Goal: Information Seeking & Learning: Learn about a topic

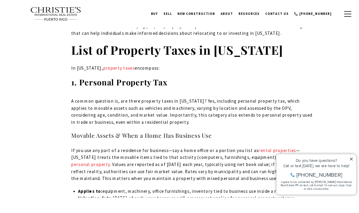
scroll to position [876, 0]
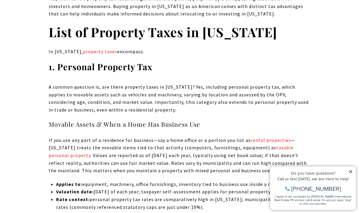
click at [353, 171] on icon at bounding box center [351, 171] width 4 height 4
click at [352, 170] on icon at bounding box center [351, 171] width 3 height 3
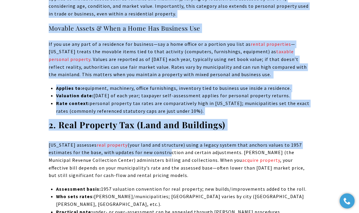
scroll to position [972, 0]
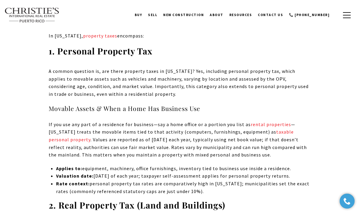
scroll to position [893, 0]
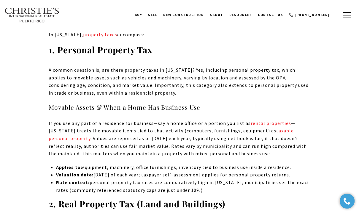
click at [53, 67] on span "A common question is, are there property taxes in Puerto Rico? Yes, including p…" at bounding box center [179, 81] width 260 height 29
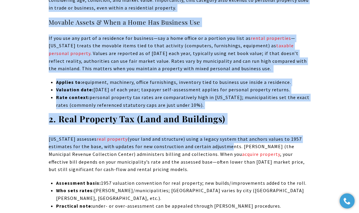
scroll to position [988, 0]
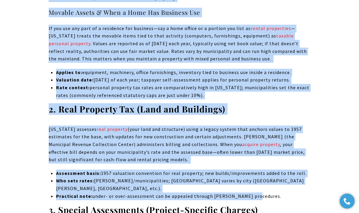
copy div "A common question is, are there property taxes in Puerto Rico? Yes, including p…"
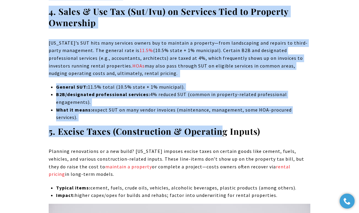
scroll to position [1268, 0]
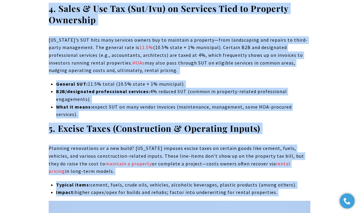
copy div "Beyond the standard property tax, municipalities can levy special assessments t…"
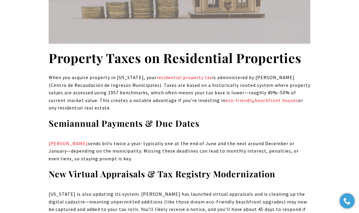
scroll to position [1598, 0]
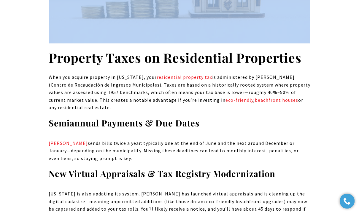
click at [54, 73] on p "When you acquire property in Puerto Rico, your residential property tax is admi…" at bounding box center [180, 92] width 262 height 38
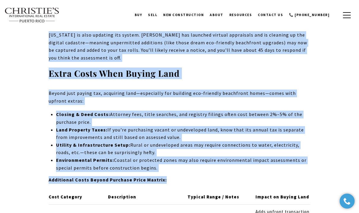
scroll to position [1756, 0]
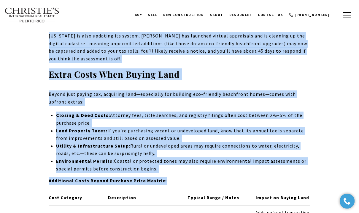
copy div "When you acquire property in Puerto Rico, your residential property tax is admi…"
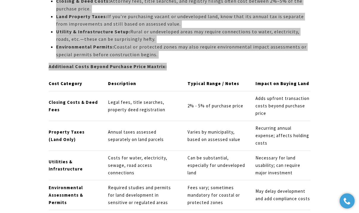
scroll to position [1872, 0]
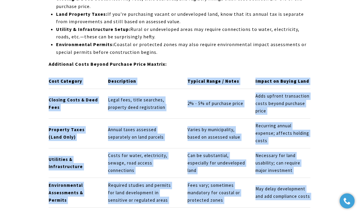
copy div "Cost Category Description Typical Range / Notes Impact on Buying Land Closing C…"
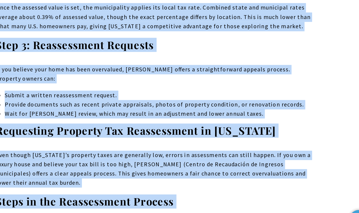
scroll to position [2435, 0]
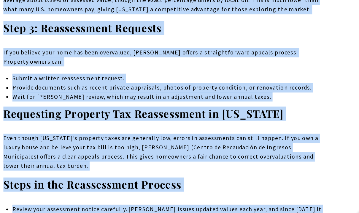
copy div "When getting a house for sale or house for rent in Puerto Rico, it’s important …"
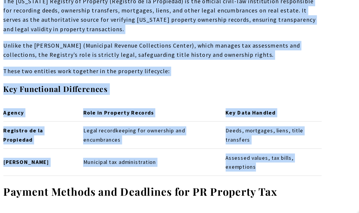
scroll to position [2884, 0]
copy div "The Puerto Rico Registry of Property (Registro de la Propiedad) is the official…"
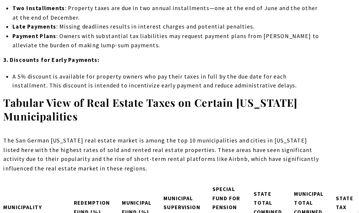
scroll to position [3168, 0]
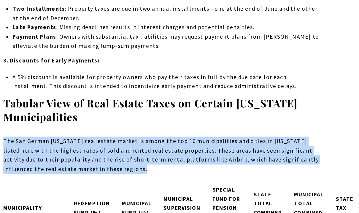
copy p "The San German Puerto Rico real estate market is among the top 10 municipalitie…"
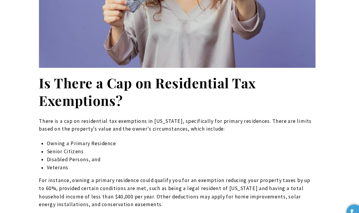
scroll to position [3709, 0]
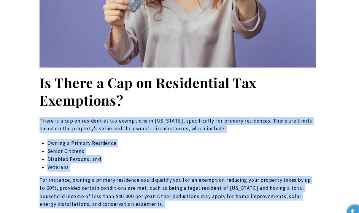
copy div "There is a cap on residential tax exemptions in Puerto Rico, specifically for p…"
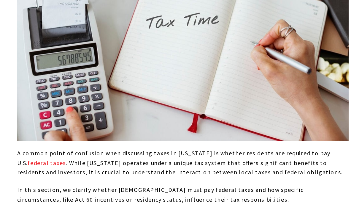
scroll to position [5340, 0]
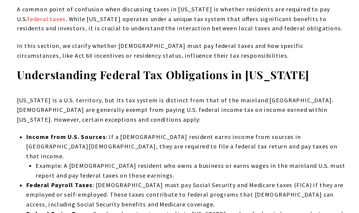
scroll to position [5454, 0]
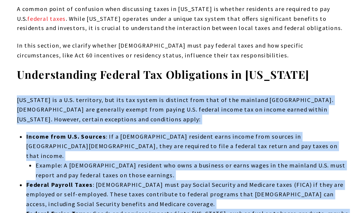
copy div "Puerto Rico is a U.S. territory, but its tax system is distinct from that of th…"
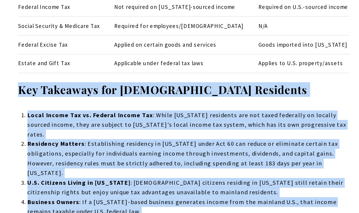
scroll to position [5935, 0]
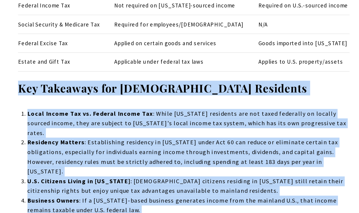
copy div "Key Takeaways for Puerto Rican Residents Local Income Tax vs. Federal Income Ta…"
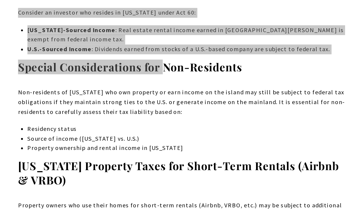
scroll to position [6227, 0]
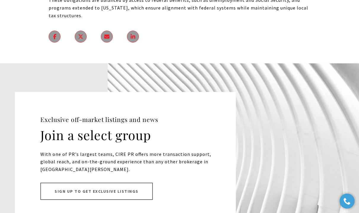
scroll to position [7402, 0]
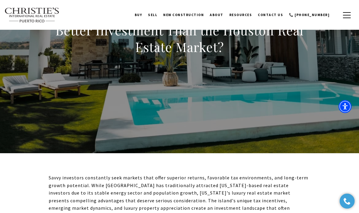
scroll to position [84, 0]
